Goal: Information Seeking & Learning: Learn about a topic

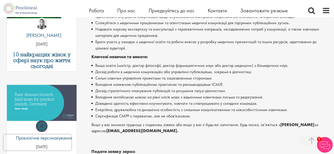
scroll to position [210, 0]
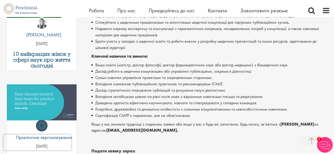
click at [169, 73] on font "Досвід роботи в медичних комунікаціях або управлінні публікаціями, зокрема в ді…" at bounding box center [173, 72] width 157 height 6
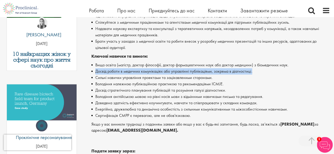
click at [169, 73] on font "Досвід роботи в медичних комунікаціях або управлінні публікаціями, зокрема в ді…" at bounding box center [173, 72] width 157 height 6
click at [144, 70] on font "Досвід роботи в медичних комунікаціях або управлінні публікаціями, зокрема в ді…" at bounding box center [173, 72] width 157 height 6
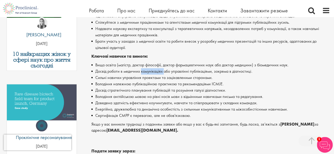
click at [144, 70] on font "Досвід роботи в медичних комунікаціях або управлінні публікаціями, зокрема в ді…" at bounding box center [173, 72] width 157 height 6
click at [142, 82] on font "Володіння належною публікаційною практикою та рекомендаціями ICMJE." at bounding box center [159, 84] width 128 height 6
click at [143, 79] on font "Сильні навички управління проектами та зацікавленими сторонами." at bounding box center [153, 78] width 117 height 6
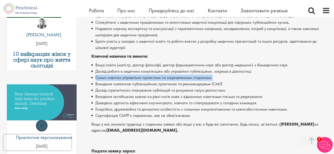
click at [143, 79] on font "Сильні навички управління проектами та зацікавленими сторонами." at bounding box center [153, 78] width 117 height 6
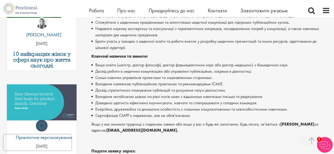
click at [127, 78] on font "Сильні навички управління проектами та зацікавленими сторонами." at bounding box center [153, 78] width 117 height 6
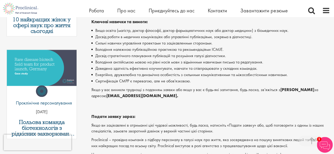
scroll to position [245, 0]
click at [143, 65] on font "Володіння англійською мовою на рівні носія мови з відмінними навичками письма т…" at bounding box center [179, 63] width 168 height 6
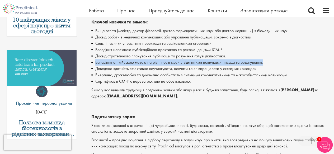
click at [143, 65] on font "Володіння англійською мовою на рівні носія мови з відмінними навичками письма т…" at bounding box center [179, 63] width 168 height 6
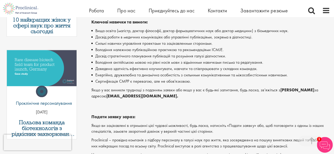
click at [143, 68] on font "Доведена здатність ефективно коучингувати, навчати та співпрацювати у складних …" at bounding box center [176, 69] width 162 height 6
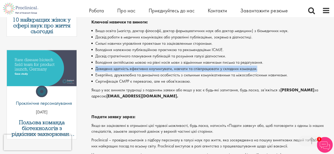
click at [143, 68] on font "Доведена здатність ефективно коучингувати, навчати та співпрацювати у складних …" at bounding box center [176, 69] width 162 height 6
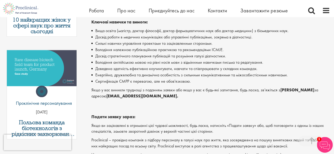
click at [142, 75] on font "Енергійна, дружелюбна та динамічна особистість з сильними комунікативними та мі…" at bounding box center [191, 75] width 192 height 6
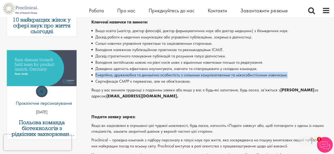
click at [142, 75] on font "Енергійна, дружелюбна та динамічна особистість з сильними комунікативними та мі…" at bounding box center [191, 75] width 192 height 6
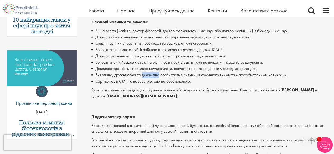
click at [142, 75] on font "Енергійна, дружелюбна та динамічна особистість з сильними комунікативними та мі…" at bounding box center [191, 75] width 192 height 6
click at [141, 82] on font "Сертифікація CMPP є перевагою, але не обов'язковою." at bounding box center [143, 82] width 96 height 6
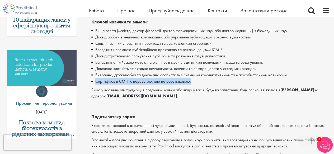
click at [141, 82] on font "Сертифікація CMPP є перевагою, але не обов'язковою." at bounding box center [143, 82] width 96 height 6
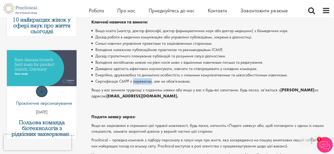
click at [141, 82] on font "Сертифікація CMPP є перевагою, але не обов'язковою." at bounding box center [143, 82] width 96 height 6
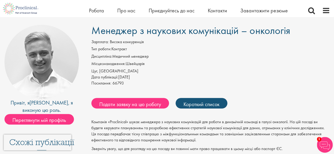
scroll to position [34, 0]
